Goal: Find specific page/section: Find specific page/section

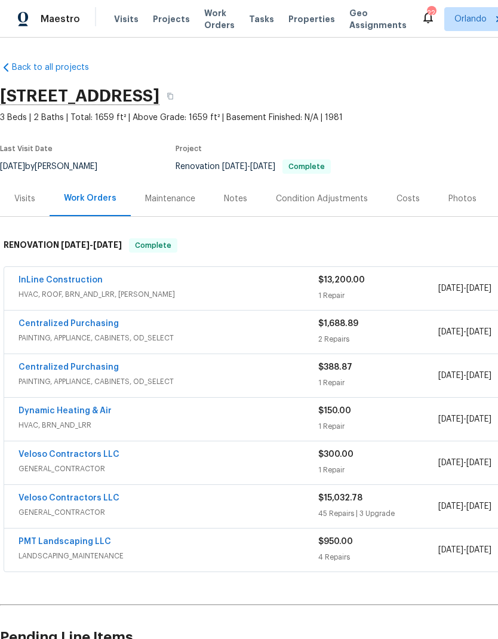
click at [13, 216] on div "Visits" at bounding box center [25, 198] width 50 height 35
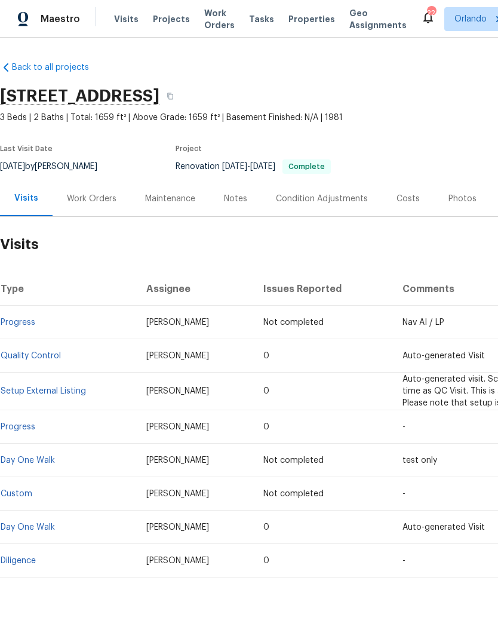
click at [87, 201] on div "Work Orders" at bounding box center [92, 199] width 50 height 12
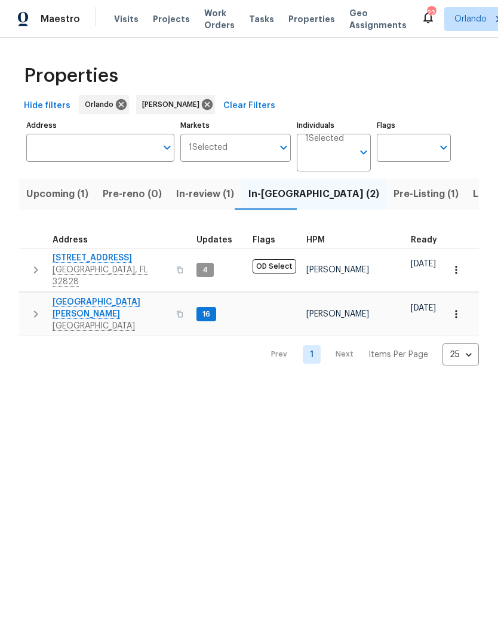
click at [454, 308] on icon "button" at bounding box center [457, 314] width 12 height 12
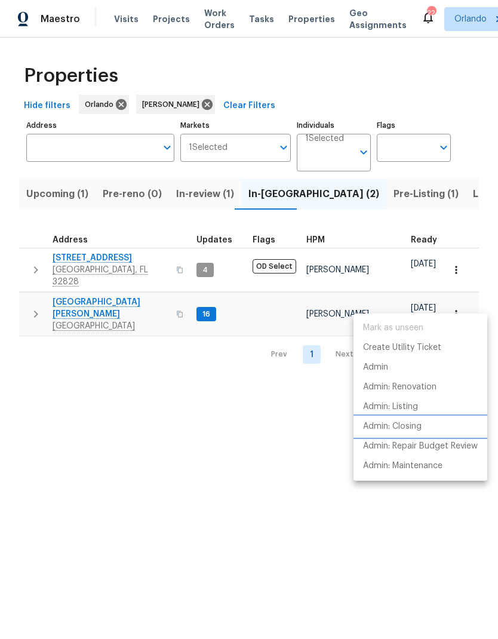
click at [409, 430] on p "Admin: Closing" at bounding box center [392, 427] width 59 height 13
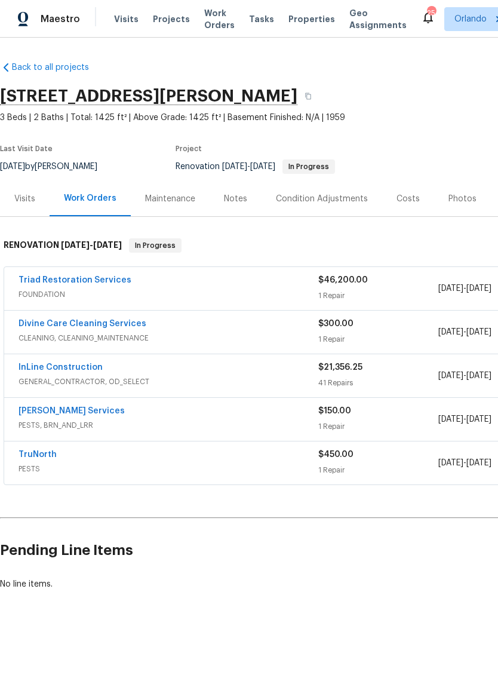
click at [81, 364] on link "InLine Construction" at bounding box center [61, 367] width 84 height 8
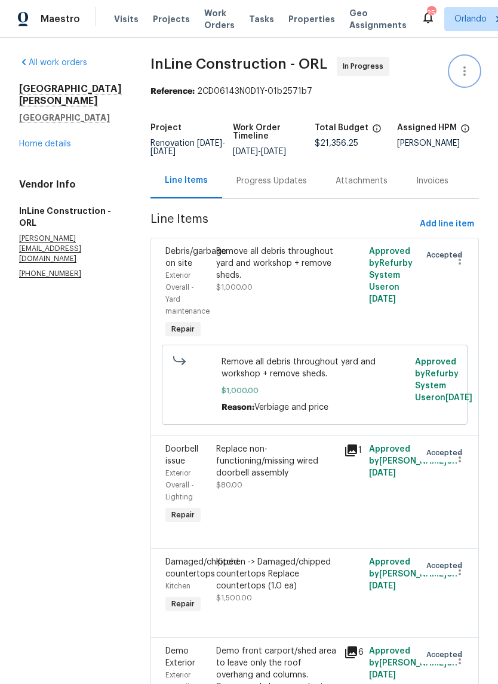
click at [477, 75] on button "button" at bounding box center [465, 71] width 29 height 29
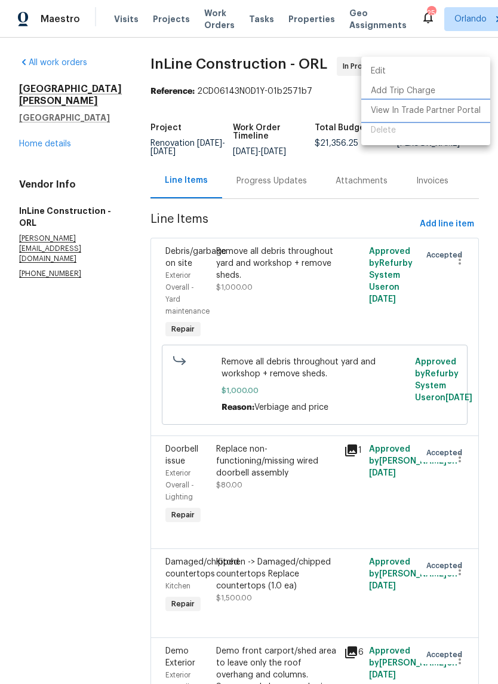
click at [472, 109] on li "View In Trade Partner Portal" at bounding box center [425, 111] width 129 height 20
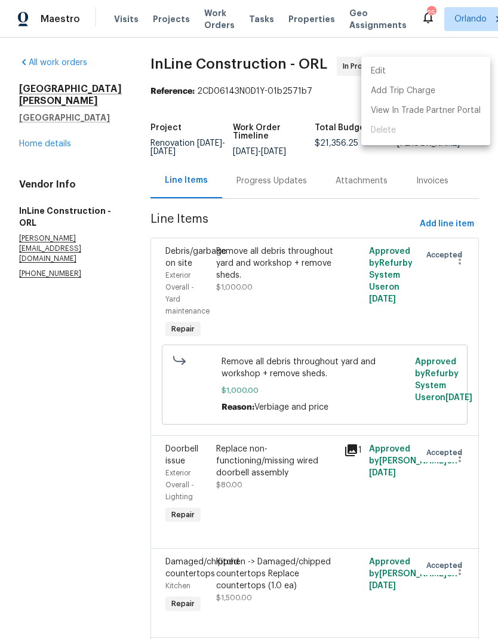
click at [60, 413] on div at bounding box center [249, 319] width 498 height 639
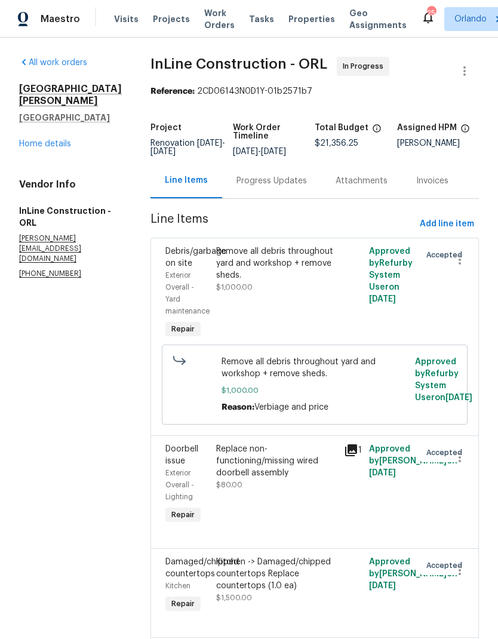
click at [59, 122] on div "7618 Brockbank Dr Orlando, FL 32809 Home details" at bounding box center [70, 116] width 103 height 67
click at [62, 140] on link "Home details" at bounding box center [45, 144] width 52 height 8
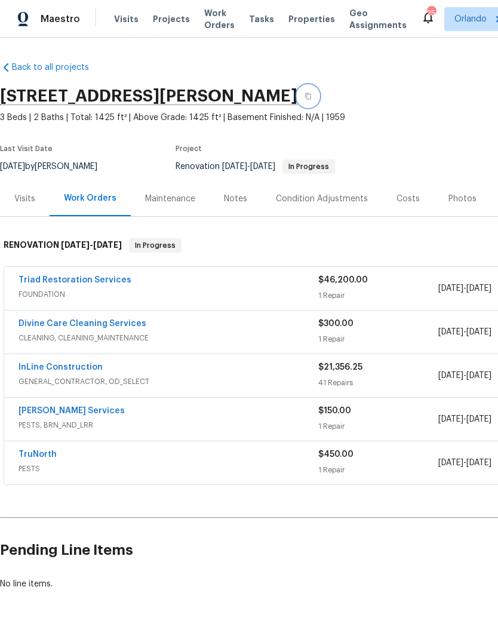
click at [311, 99] on icon "button" at bounding box center [308, 96] width 6 height 7
click at [82, 369] on link "InLine Construction" at bounding box center [61, 367] width 84 height 8
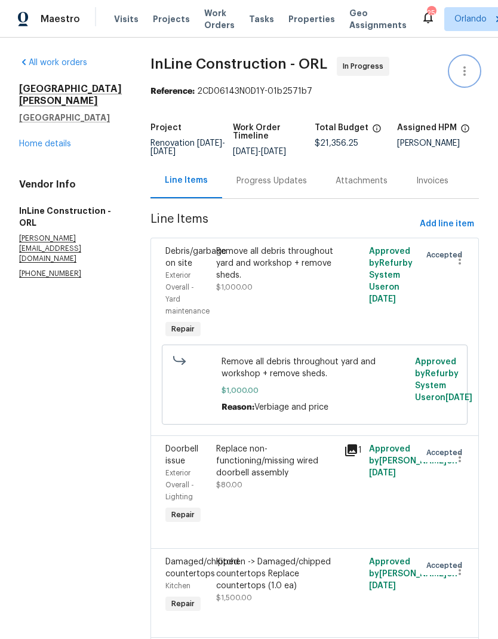
click at [466, 69] on icon "button" at bounding box center [465, 71] width 14 height 14
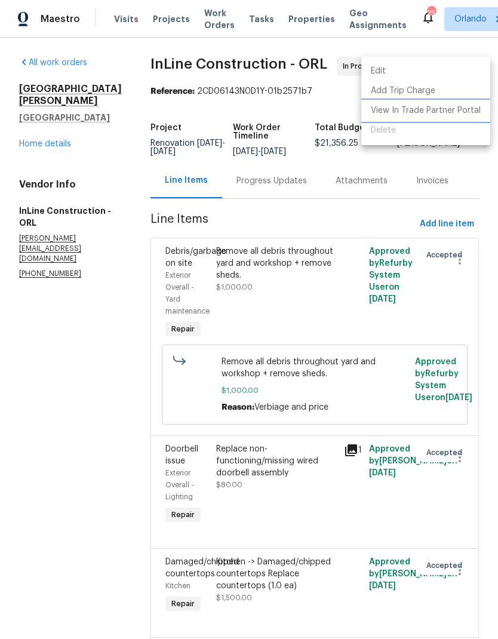
click at [461, 109] on li "View In Trade Partner Portal" at bounding box center [425, 111] width 129 height 20
